Goal: Task Accomplishment & Management: Manage account settings

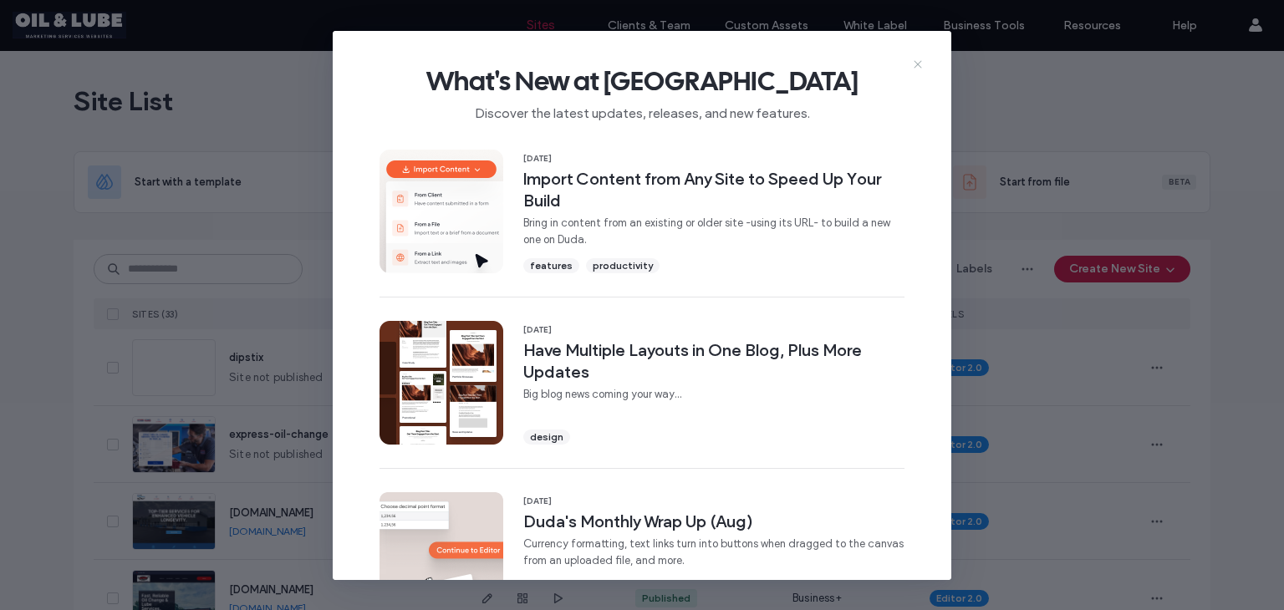
click at [921, 64] on icon at bounding box center [917, 64] width 13 height 13
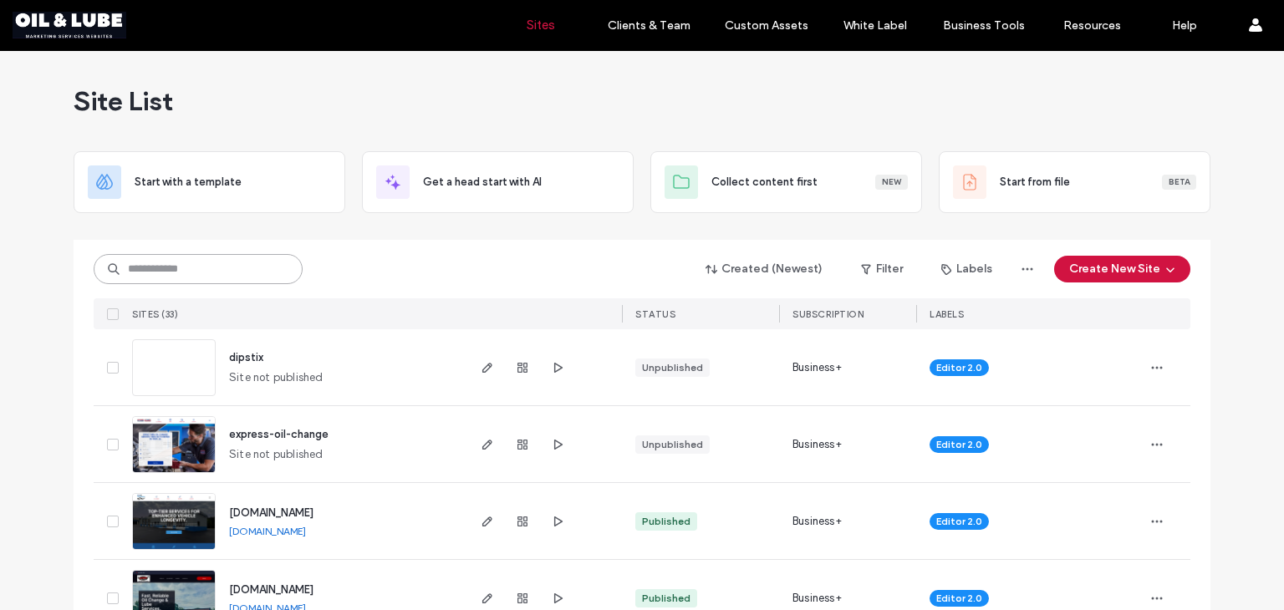
click at [245, 260] on input at bounding box center [198, 269] width 209 height 30
type input "*******"
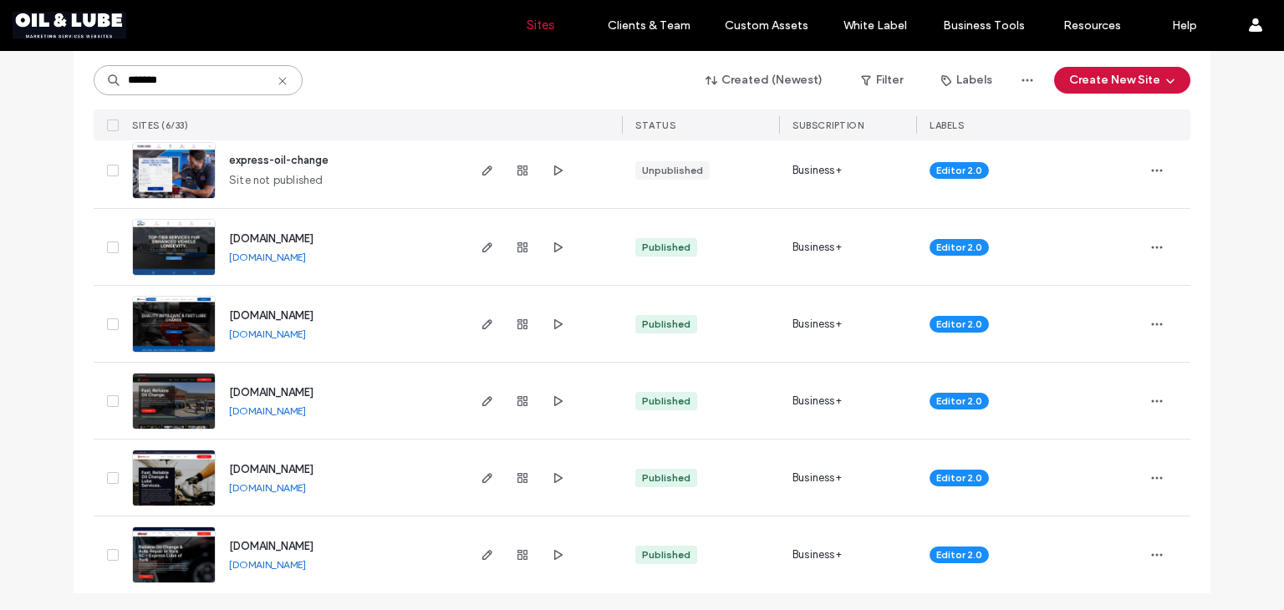
scroll to position [201, 0]
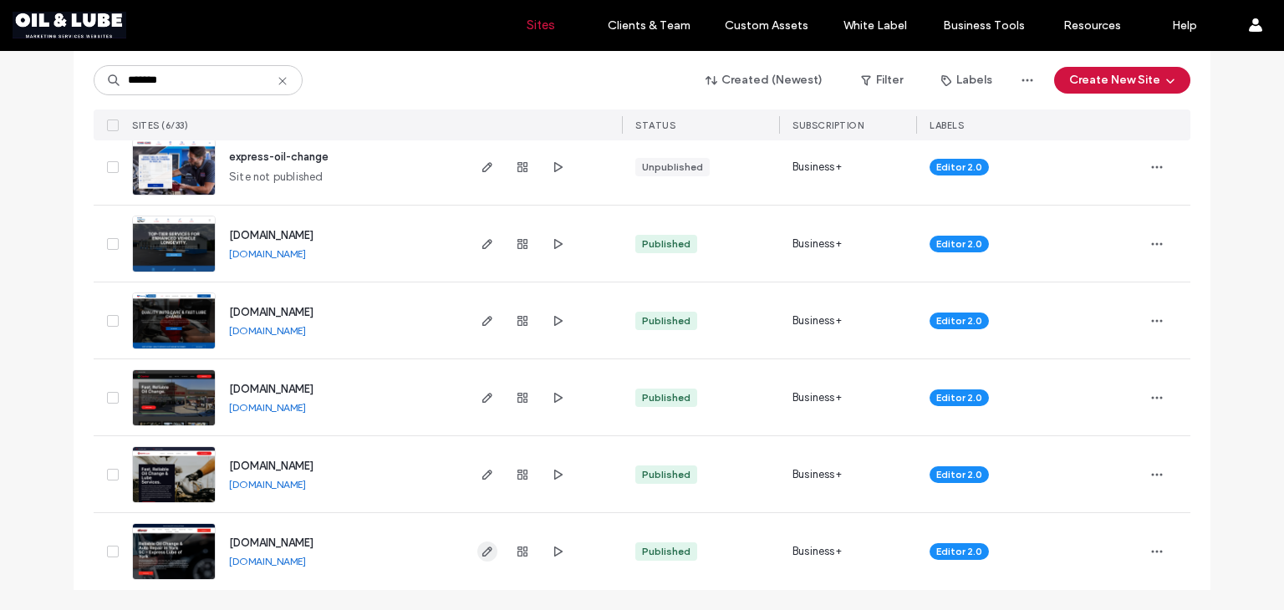
click at [482, 559] on span "button" at bounding box center [487, 552] width 20 height 20
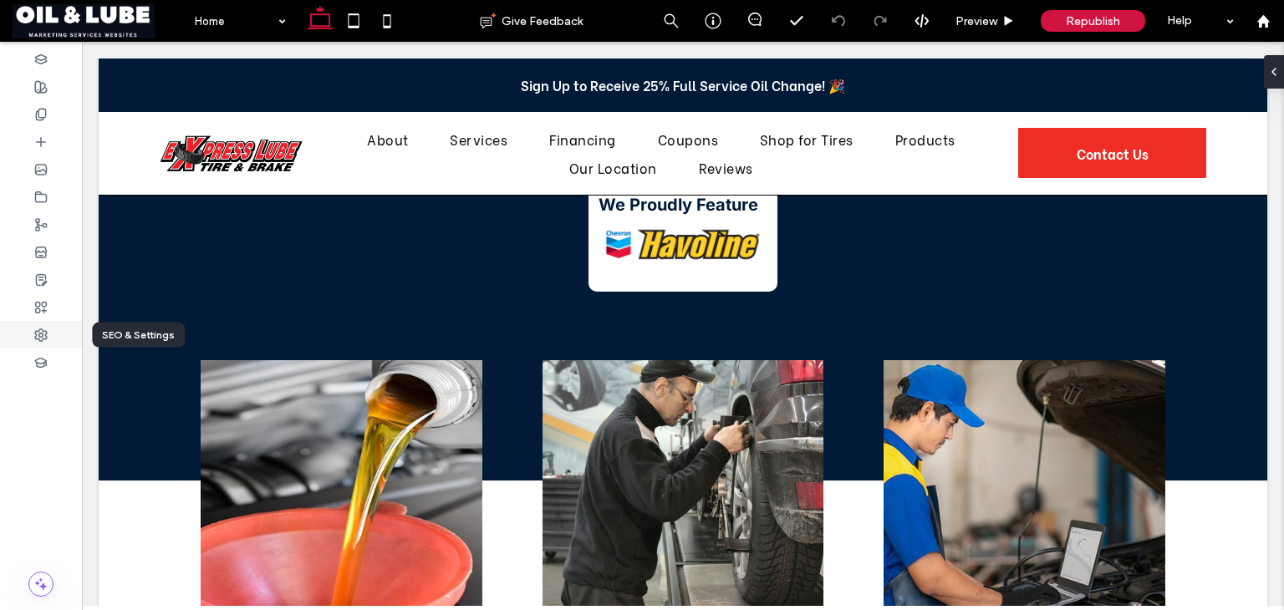
click at [44, 337] on icon at bounding box center [40, 335] width 13 height 13
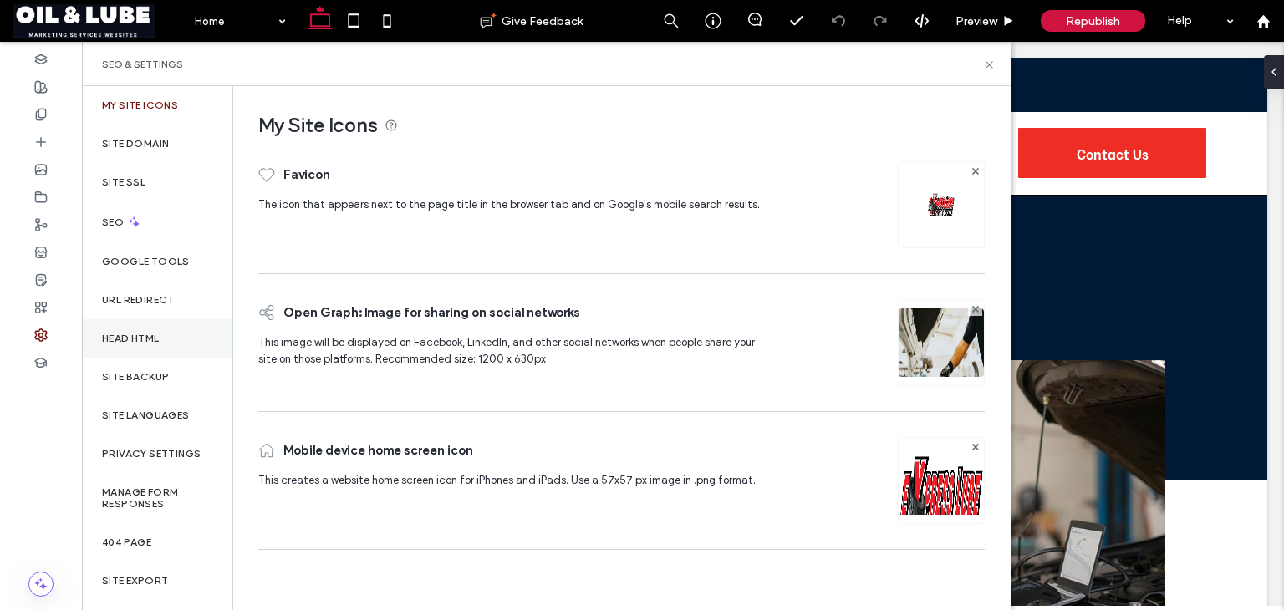
click at [130, 335] on label "Head HTML" at bounding box center [131, 339] width 58 height 12
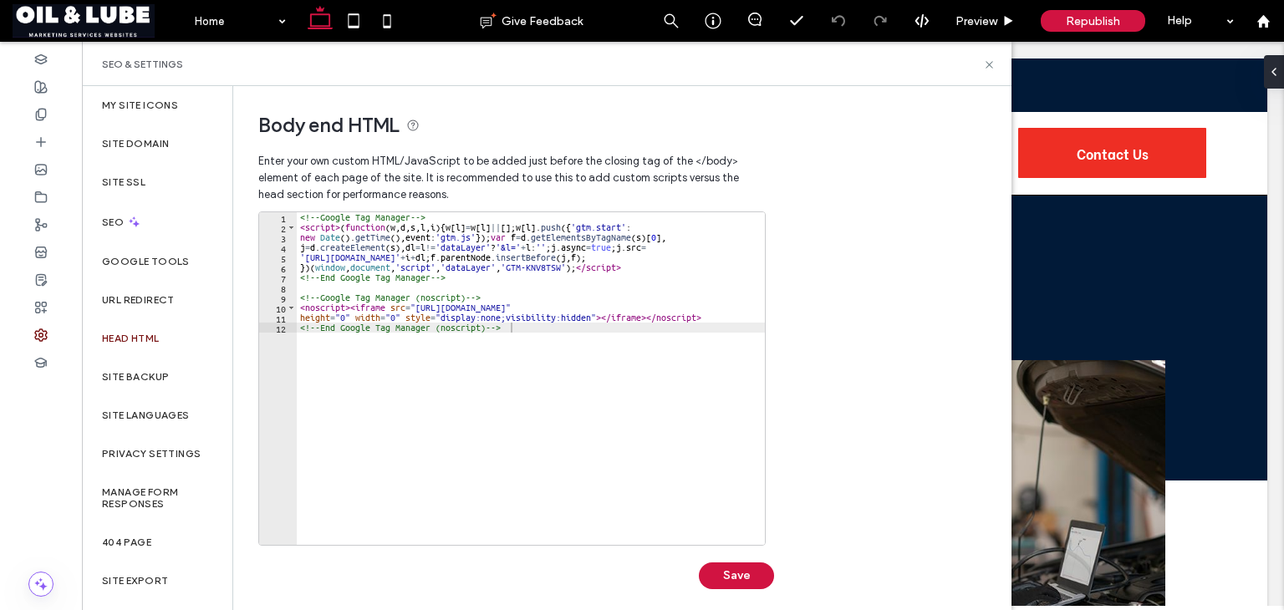
click at [409, 286] on div "<!-- Google Tag Manager --> < script > ( function ( w , d , s , l , i ) { w [ l…" at bounding box center [531, 388] width 468 height 353
click at [546, 339] on div "<!-- Google Tag Manager --> < script > ( function ( w , d , s , l , i ) { w [ l…" at bounding box center [531, 388] width 468 height 353
type textarea "**********"
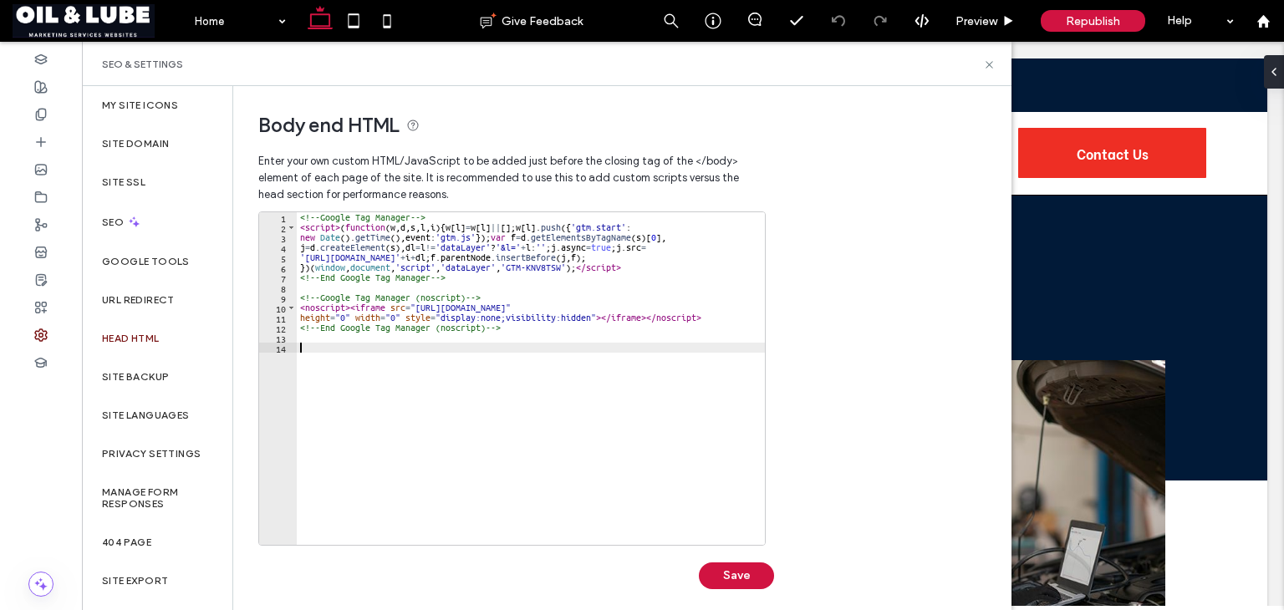
paste textarea "*********"
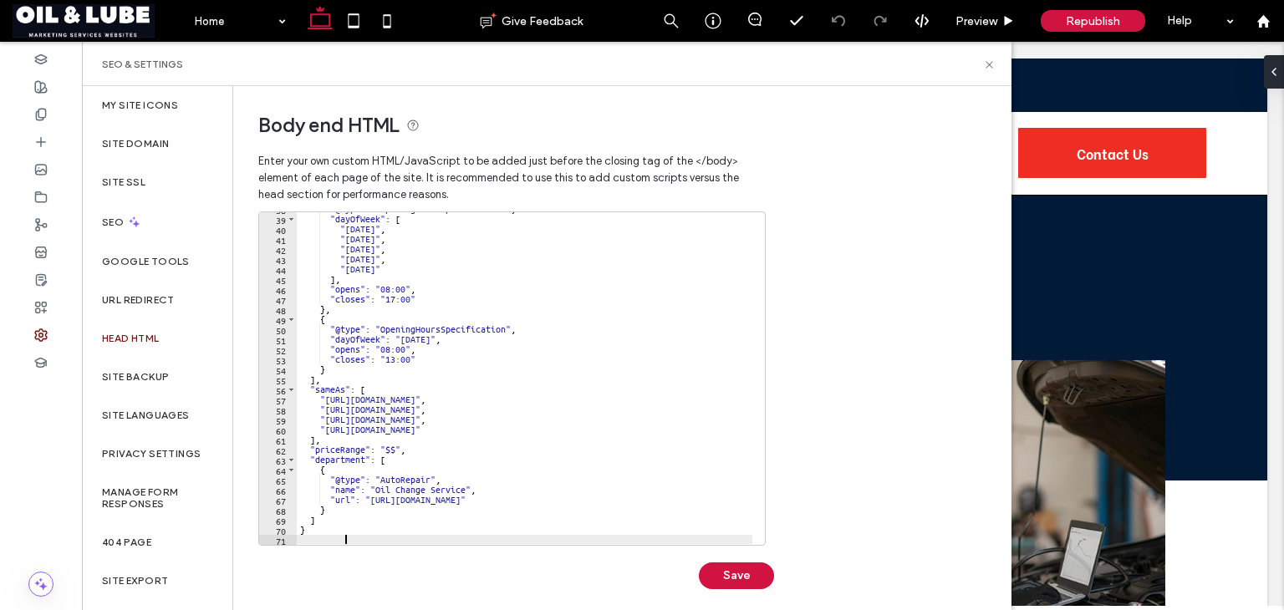
scroll to position [391, 0]
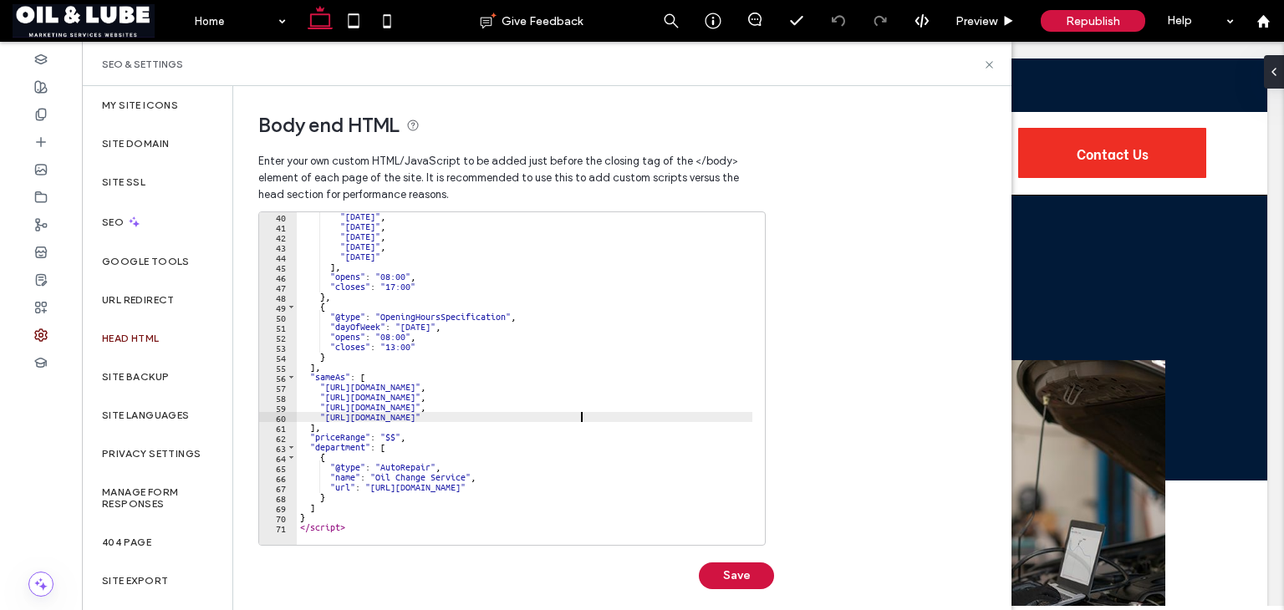
click at [594, 415] on div ""[DATE]" , "[DATE]" , "[DATE]" , "[DATE]" , "[DATE]" ] , "opens" : "08:00" , "c…" at bounding box center [536, 381] width 478 height 340
type textarea "**********"
click at [314, 417] on div ""[DATE]" , "[DATE]" , "[DATE]" , "[DATE]" , "[DATE]" ] , "opens" : "08:00" , "c…" at bounding box center [536, 381] width 478 height 340
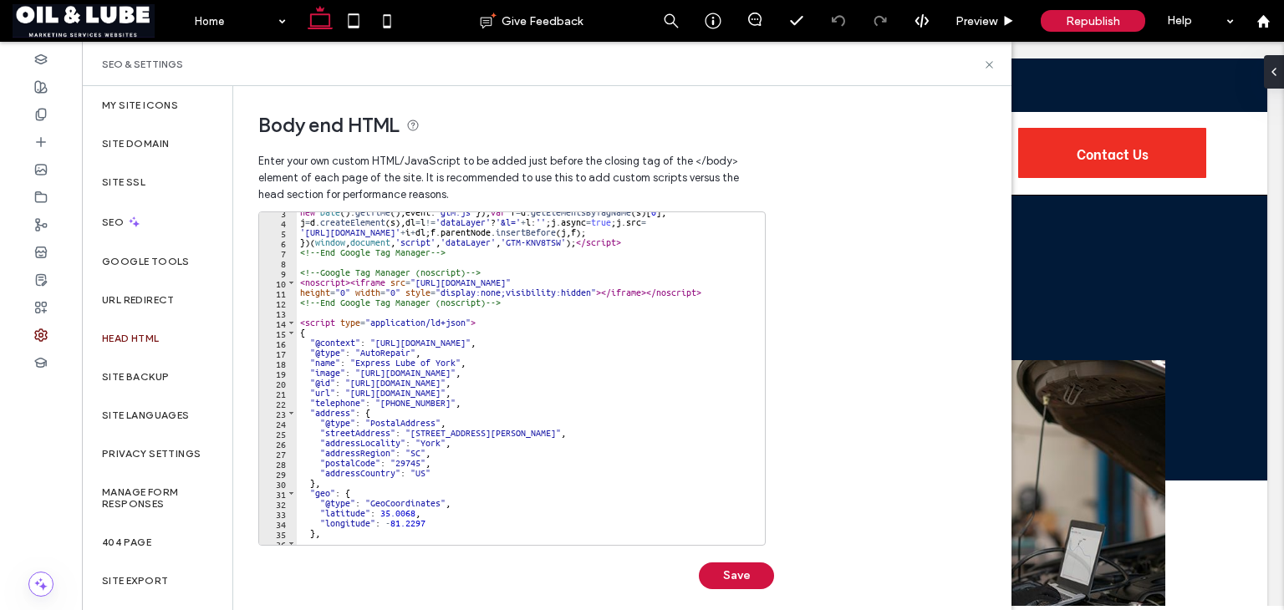
scroll to position [24, 0]
click at [740, 572] on button "Save" at bounding box center [736, 576] width 75 height 27
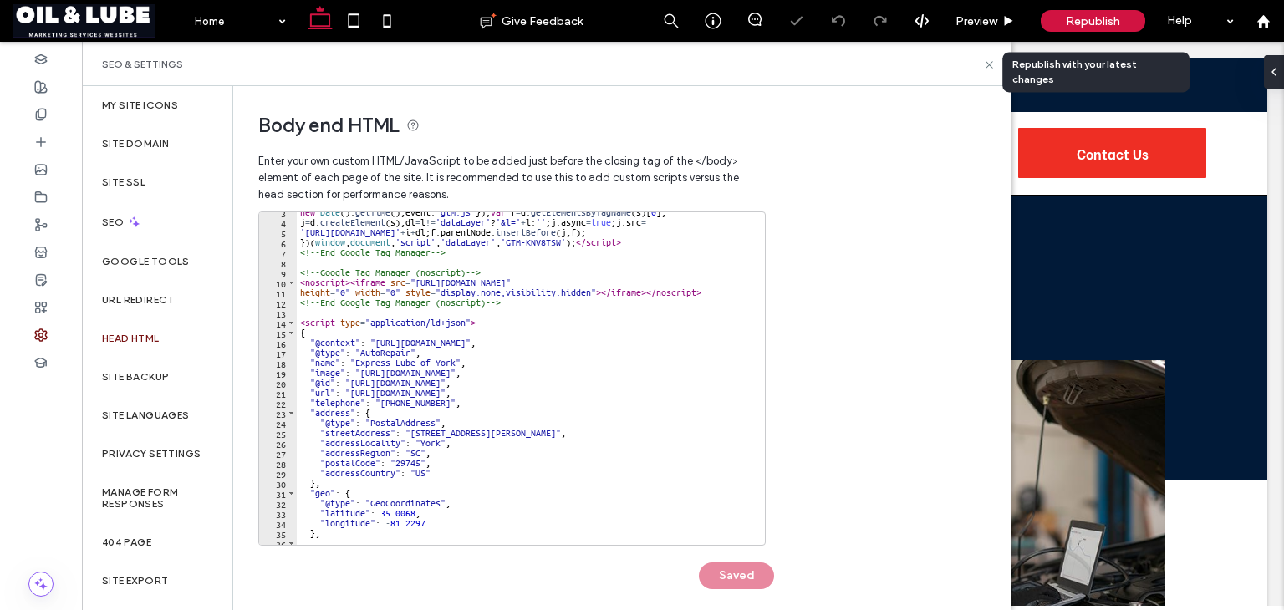
click at [1082, 8] on div "Republish" at bounding box center [1093, 21] width 104 height 42
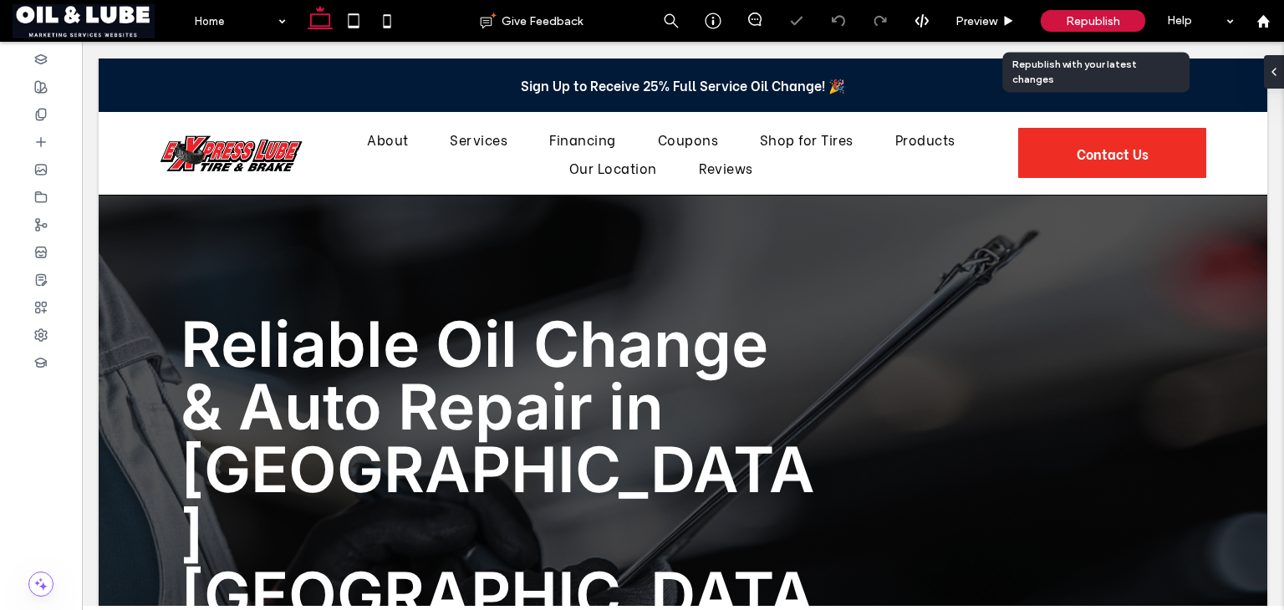
scroll to position [0, 0]
click at [1072, 16] on span "Republish" at bounding box center [1093, 21] width 54 height 14
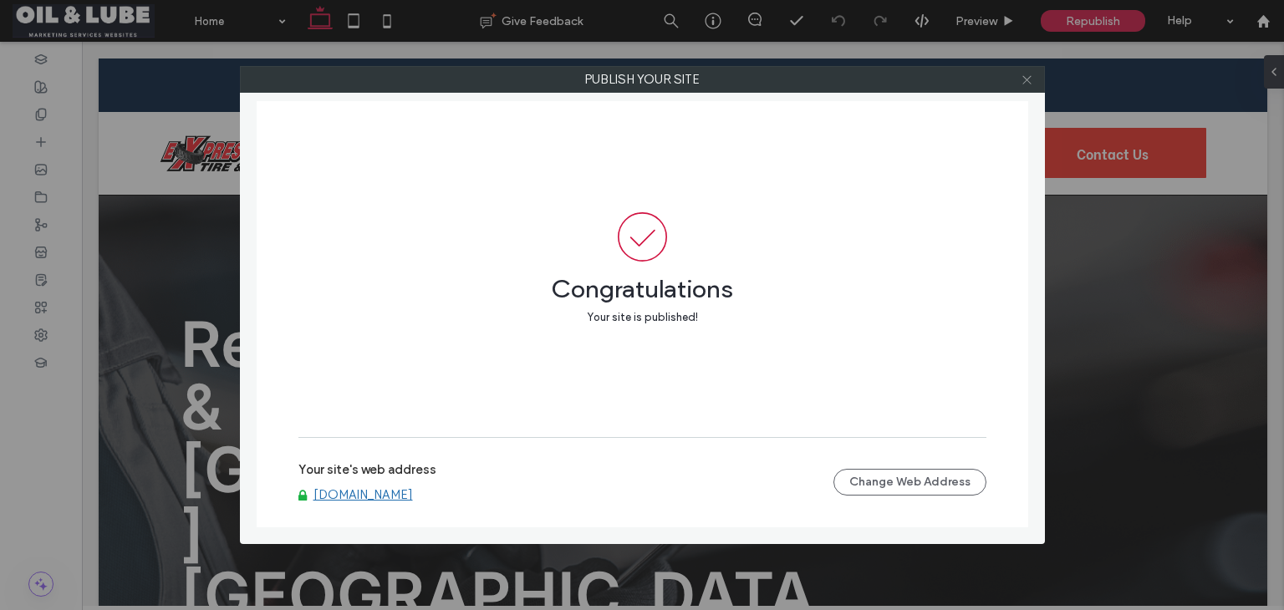
click at [1032, 85] on span at bounding box center [1027, 79] width 13 height 25
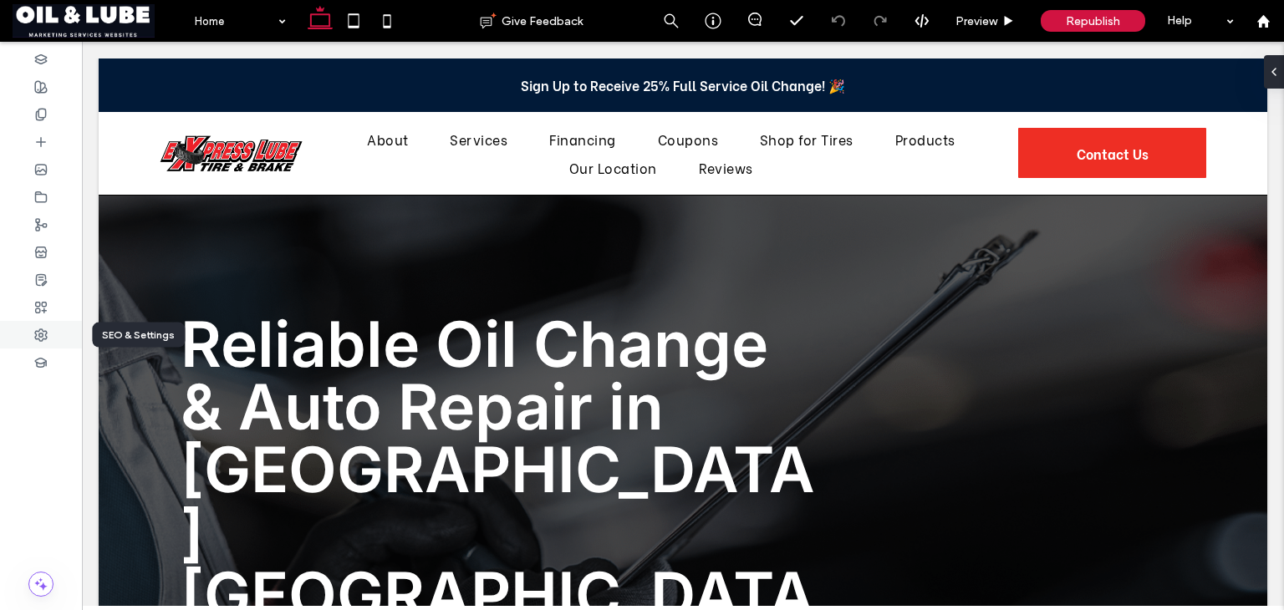
click at [47, 329] on icon at bounding box center [40, 335] width 13 height 13
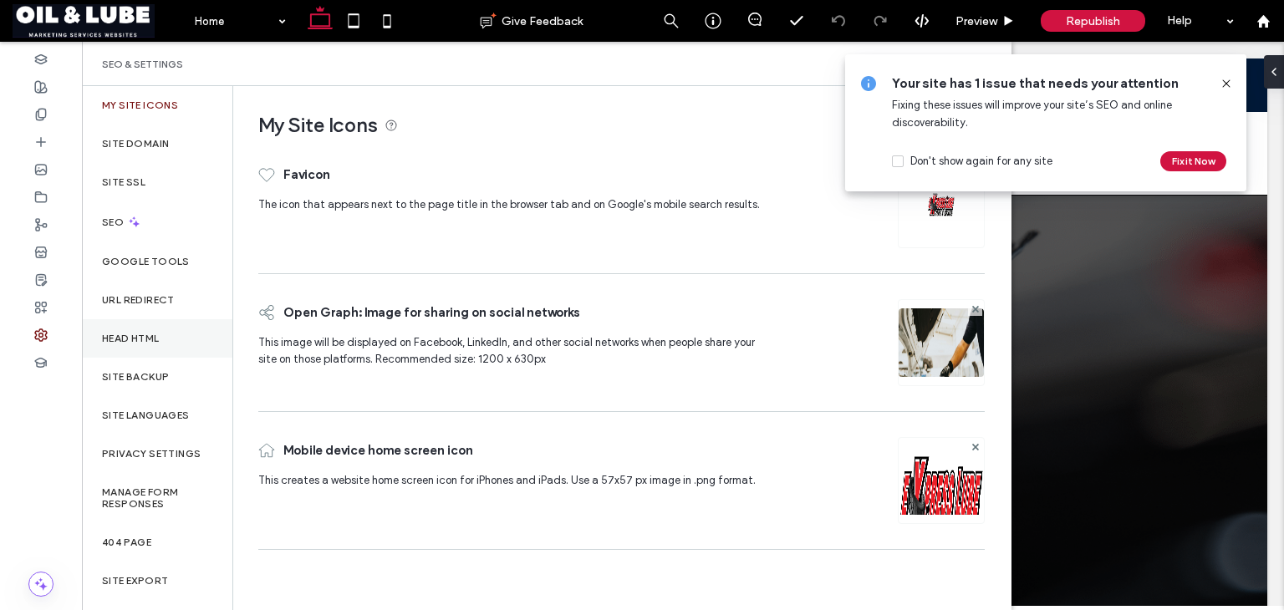
click at [133, 336] on label "Head HTML" at bounding box center [131, 339] width 58 height 12
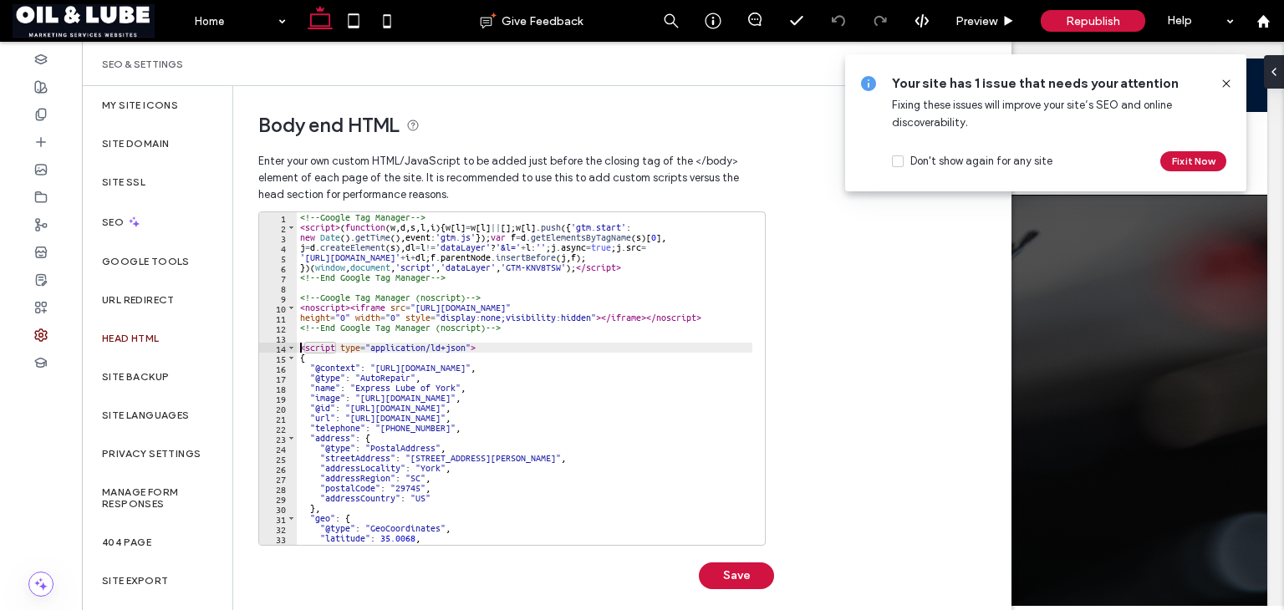
drag, startPoint x: 300, startPoint y: 349, endPoint x: 422, endPoint y: 446, distance: 155.9
click at [422, 446] on div "<!-- Google Tag Manager --> < script > ( function ( w , d , s , l , i ) { w [ l…" at bounding box center [536, 382] width 478 height 340
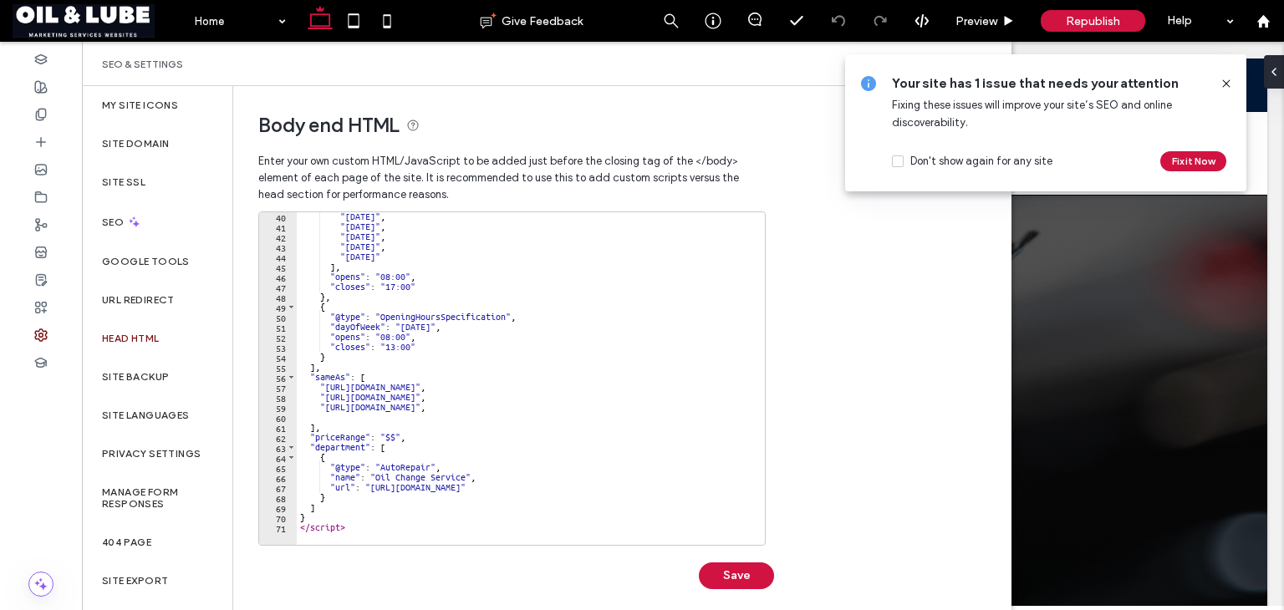
scroll to position [391, 0]
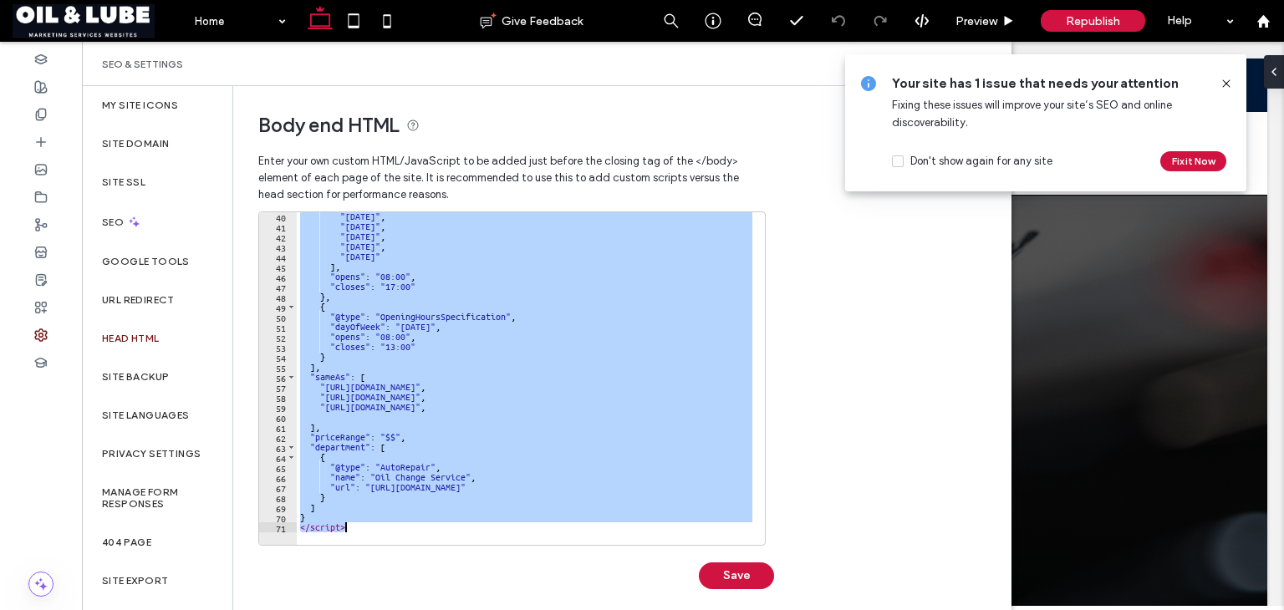
click at [374, 522] on div ""[DATE]" , "[DATE]" , "[DATE]" , "[DATE]" , "[DATE]" ] , "opens" : "08:00" , "c…" at bounding box center [536, 381] width 478 height 340
paste textarea "Cursor at row 71"
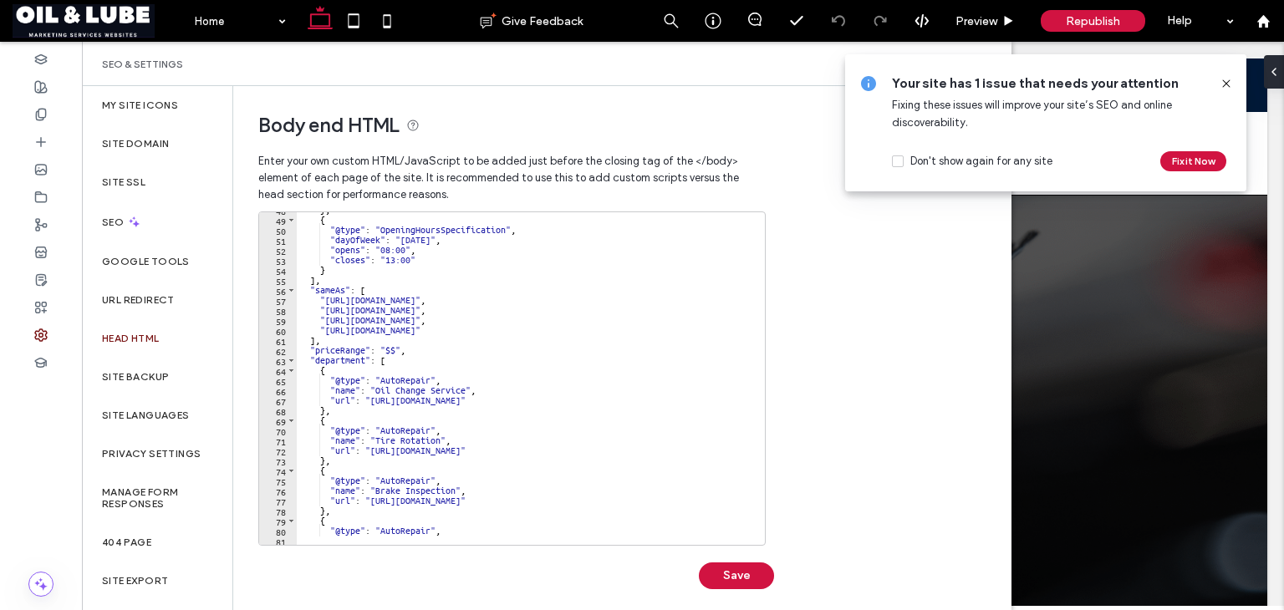
scroll to position [478, 0]
click at [586, 329] on div "} , { "@type" : "OpeningHoursSpecification" , "dayOfWeek" : "[DATE]" , "opens" …" at bounding box center [536, 375] width 478 height 340
type textarea "**********"
click at [315, 331] on div "} , { "@type" : "OpeningHoursSpecification" , "dayOfWeek" : "[DATE]" , "opens" …" at bounding box center [536, 375] width 478 height 340
click at [731, 573] on button "Save" at bounding box center [736, 576] width 75 height 27
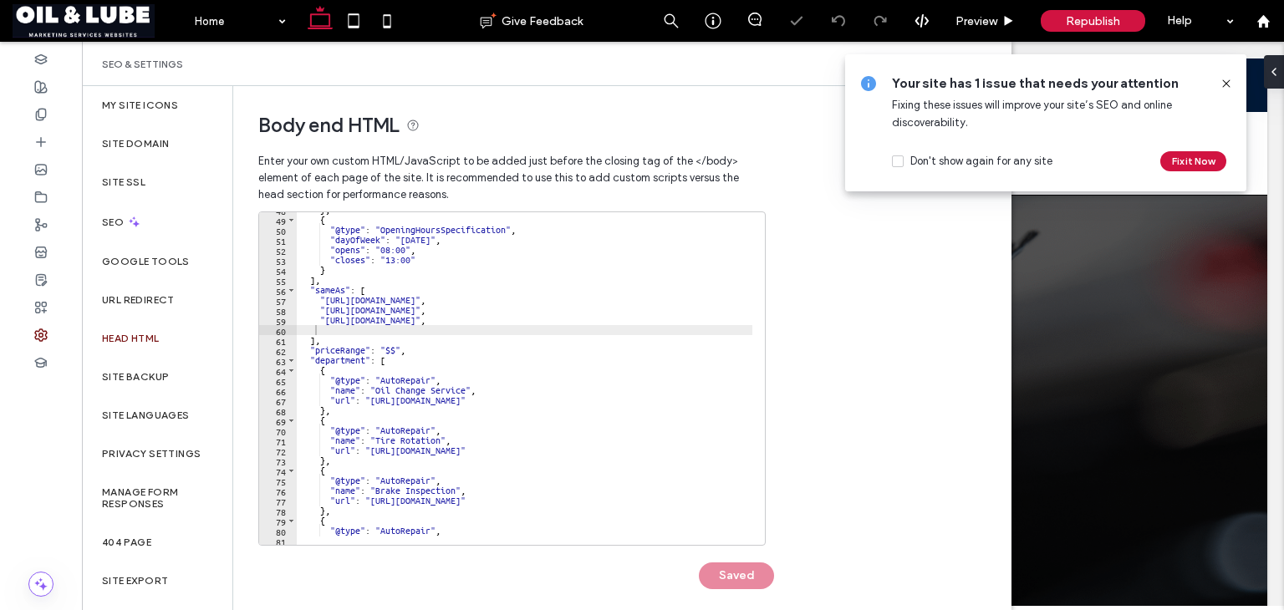
click at [1224, 85] on use at bounding box center [1226, 83] width 8 height 8
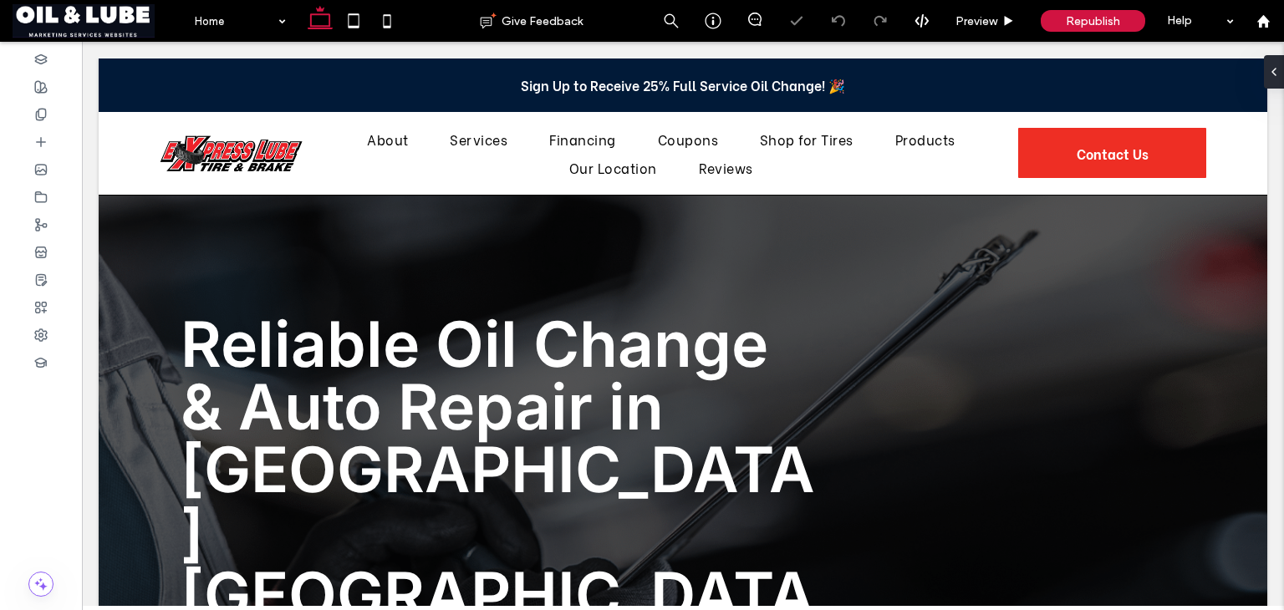
scroll to position [0, 0]
click at [1103, 23] on span "Republish" at bounding box center [1093, 21] width 54 height 14
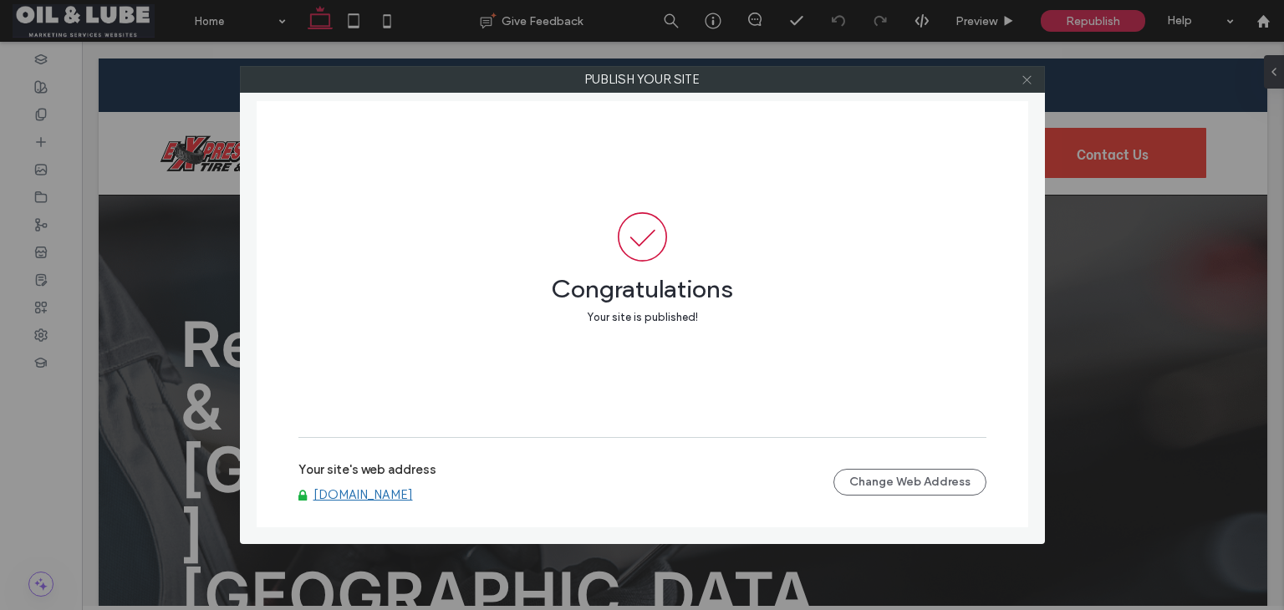
click at [1030, 87] on span at bounding box center [1027, 79] width 13 height 25
